Goal: Task Accomplishment & Management: Use online tool/utility

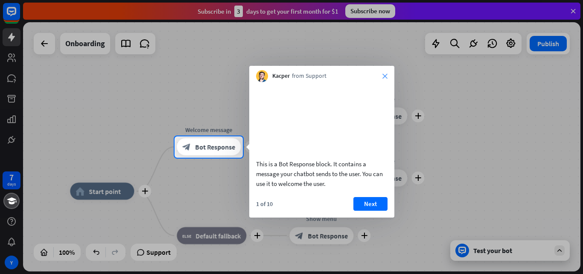
click at [384, 77] on icon "close" at bounding box center [384, 75] width 5 height 5
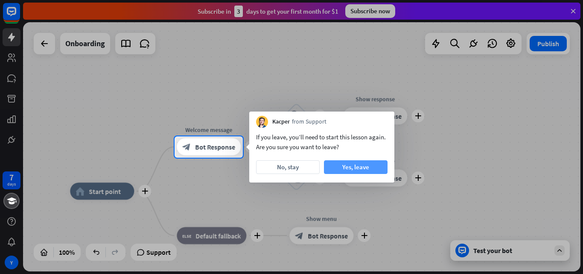
click at [346, 167] on button "Yes, leave" at bounding box center [356, 167] width 64 height 14
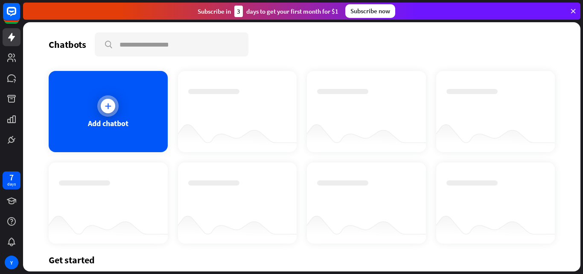
click at [116, 121] on div "Add chatbot" at bounding box center [108, 123] width 41 height 10
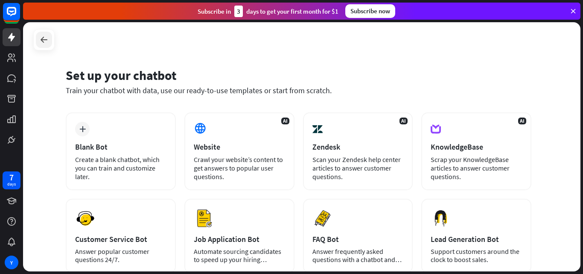
click at [42, 42] on icon at bounding box center [44, 40] width 10 height 10
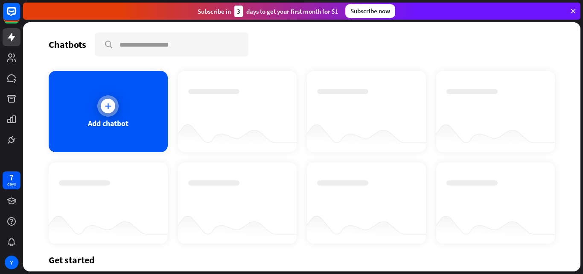
click at [119, 121] on div "Add chatbot" at bounding box center [108, 123] width 41 height 10
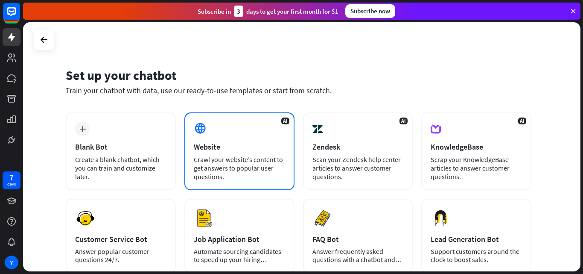
click at [253, 164] on div "Crawl your website’s content to get answers to popular user questions." at bounding box center [239, 168] width 91 height 26
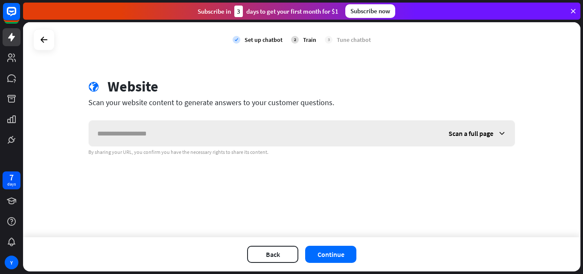
click at [498, 132] on icon at bounding box center [502, 133] width 9 height 9
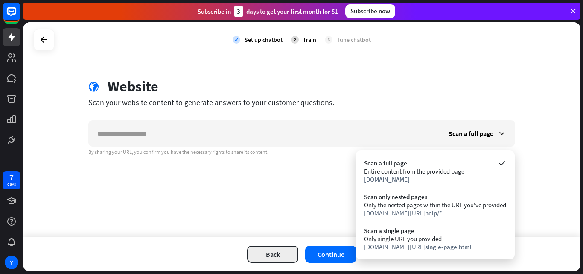
click at [274, 256] on button "Back" at bounding box center [272, 253] width 51 height 17
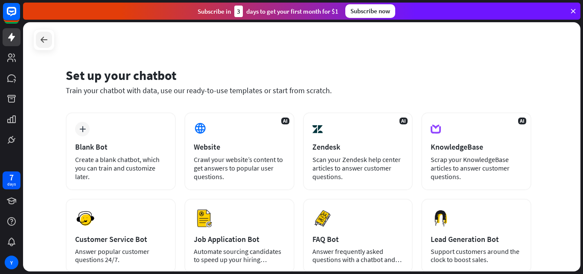
click at [41, 44] on icon at bounding box center [44, 40] width 10 height 10
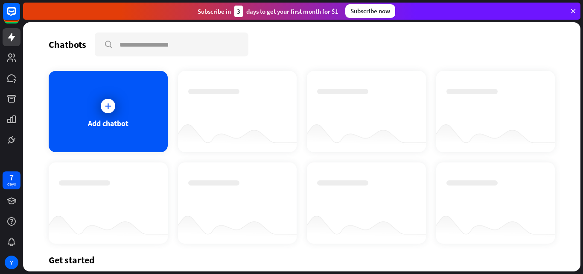
click at [8, 47] on div at bounding box center [11, 74] width 23 height 148
click at [8, 41] on icon at bounding box center [11, 37] width 10 height 10
click at [14, 8] on icon at bounding box center [11, 11] width 10 height 10
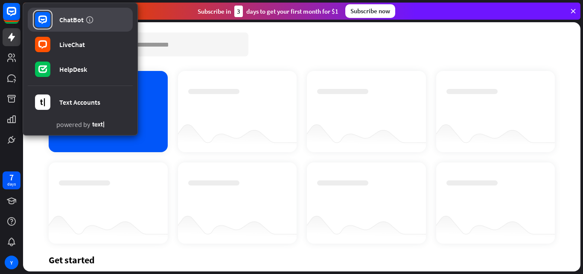
click at [83, 27] on link "ChatBot" at bounding box center [80, 20] width 105 height 24
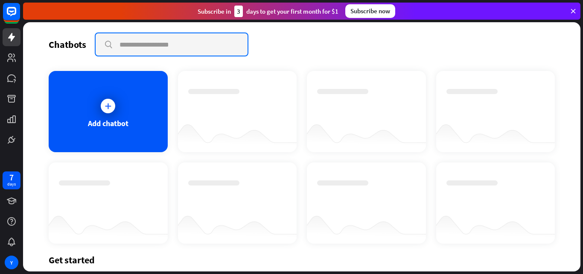
click at [165, 49] on input "text" at bounding box center [172, 44] width 152 height 22
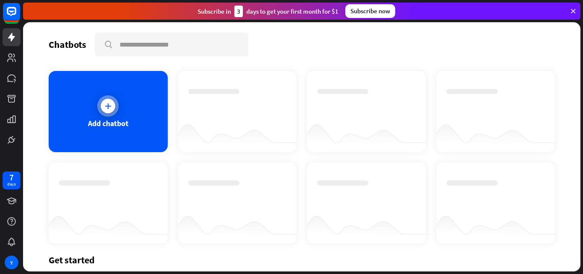
click at [144, 120] on div "Add chatbot" at bounding box center [108, 111] width 119 height 81
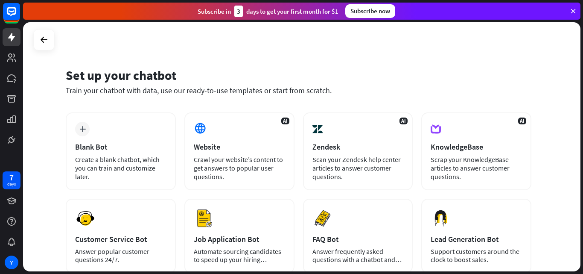
scroll to position [104, 0]
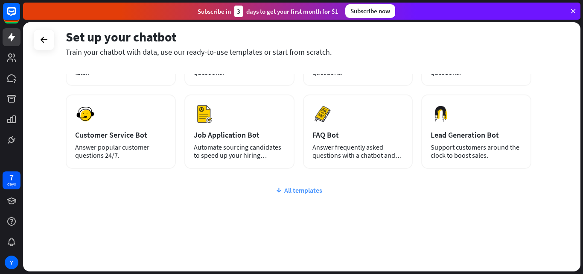
click at [306, 192] on div "All templates" at bounding box center [299, 190] width 466 height 9
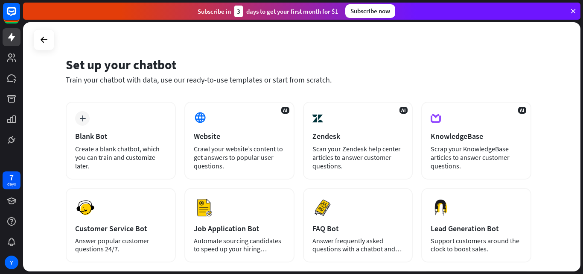
scroll to position [0, 0]
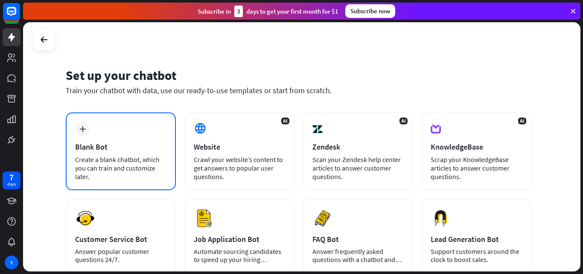
click at [128, 146] on div "Blank Bot" at bounding box center [120, 147] width 91 height 10
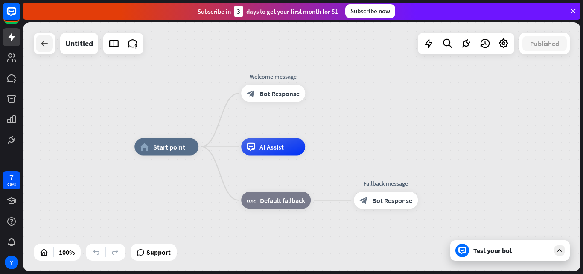
click at [45, 46] on icon at bounding box center [44, 43] width 10 height 10
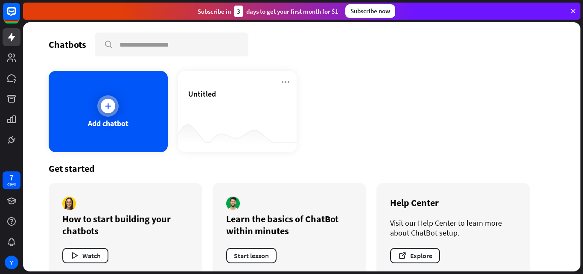
click at [107, 133] on div "Add chatbot" at bounding box center [108, 111] width 119 height 81
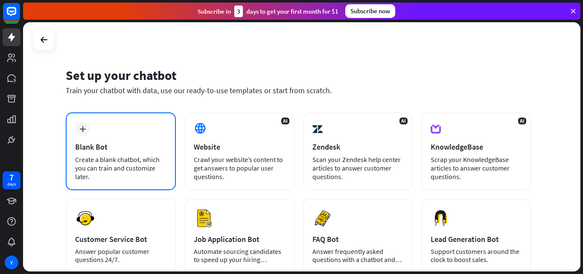
click at [93, 180] on div "plus Blank Bot Create a blank chatbot, which you can train and customize later." at bounding box center [121, 151] width 110 height 78
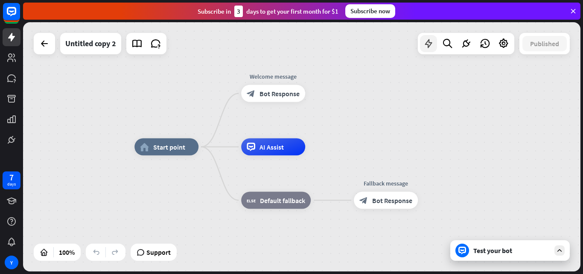
click at [429, 43] on icon at bounding box center [428, 43] width 11 height 11
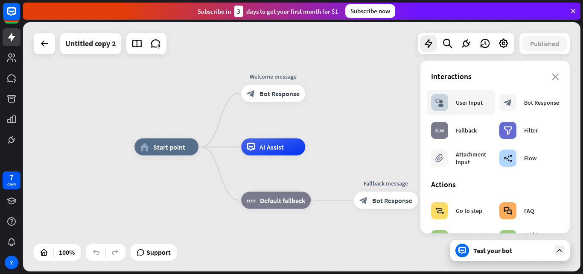
click at [468, 102] on div "User Input" at bounding box center [469, 103] width 27 height 8
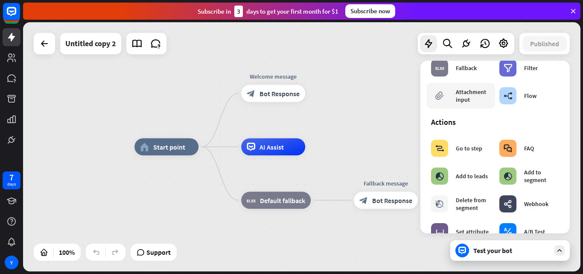
scroll to position [49, 0]
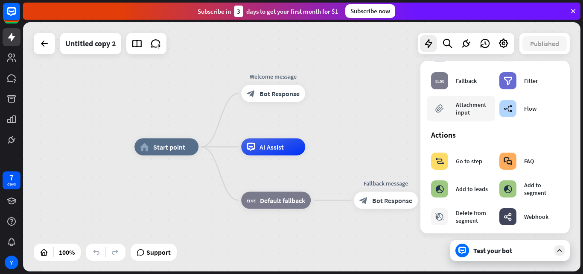
click at [467, 107] on div "Attachment input" at bounding box center [473, 108] width 35 height 15
click at [469, 115] on div "Attachment input" at bounding box center [473, 108] width 35 height 15
click at [445, 114] on div "block_attachment" at bounding box center [439, 108] width 17 height 17
click at [471, 109] on div "Attachment input" at bounding box center [473, 108] width 35 height 15
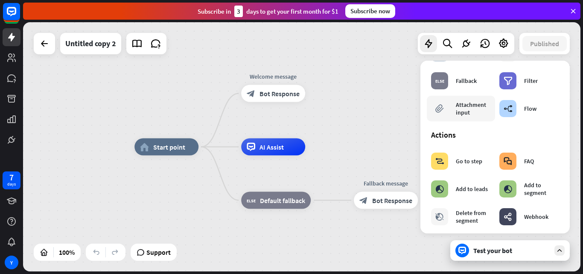
click at [471, 109] on div "Attachment input" at bounding box center [473, 108] width 35 height 15
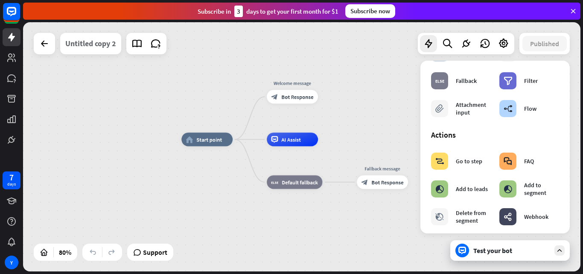
click at [97, 48] on div "Untitled copy 2" at bounding box center [90, 43] width 51 height 21
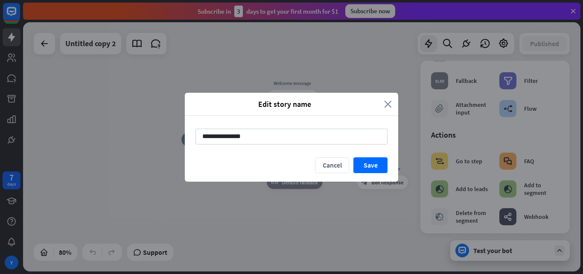
click at [390, 105] on icon "close" at bounding box center [388, 104] width 8 height 10
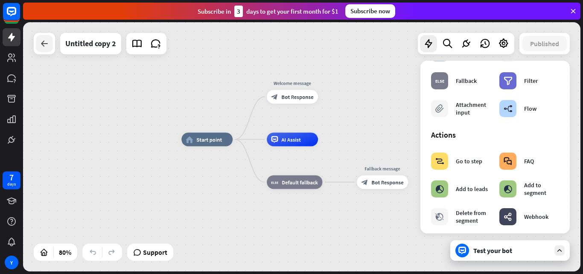
click at [38, 44] on div at bounding box center [44, 43] width 17 height 17
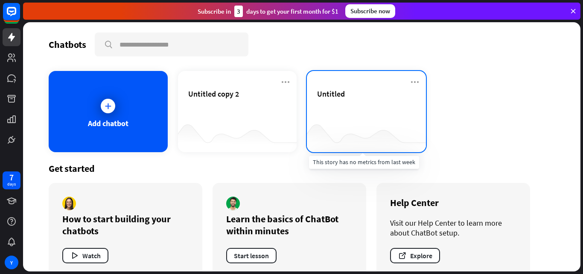
scroll to position [16, 0]
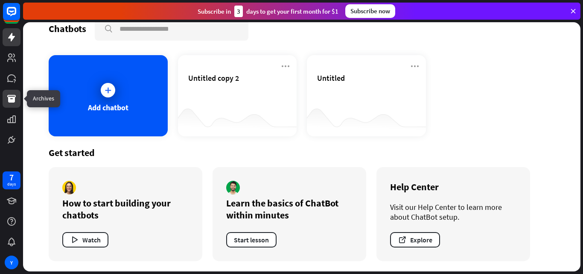
click at [10, 97] on icon at bounding box center [11, 99] width 9 height 8
